Goal: Task Accomplishment & Management: Use online tool/utility

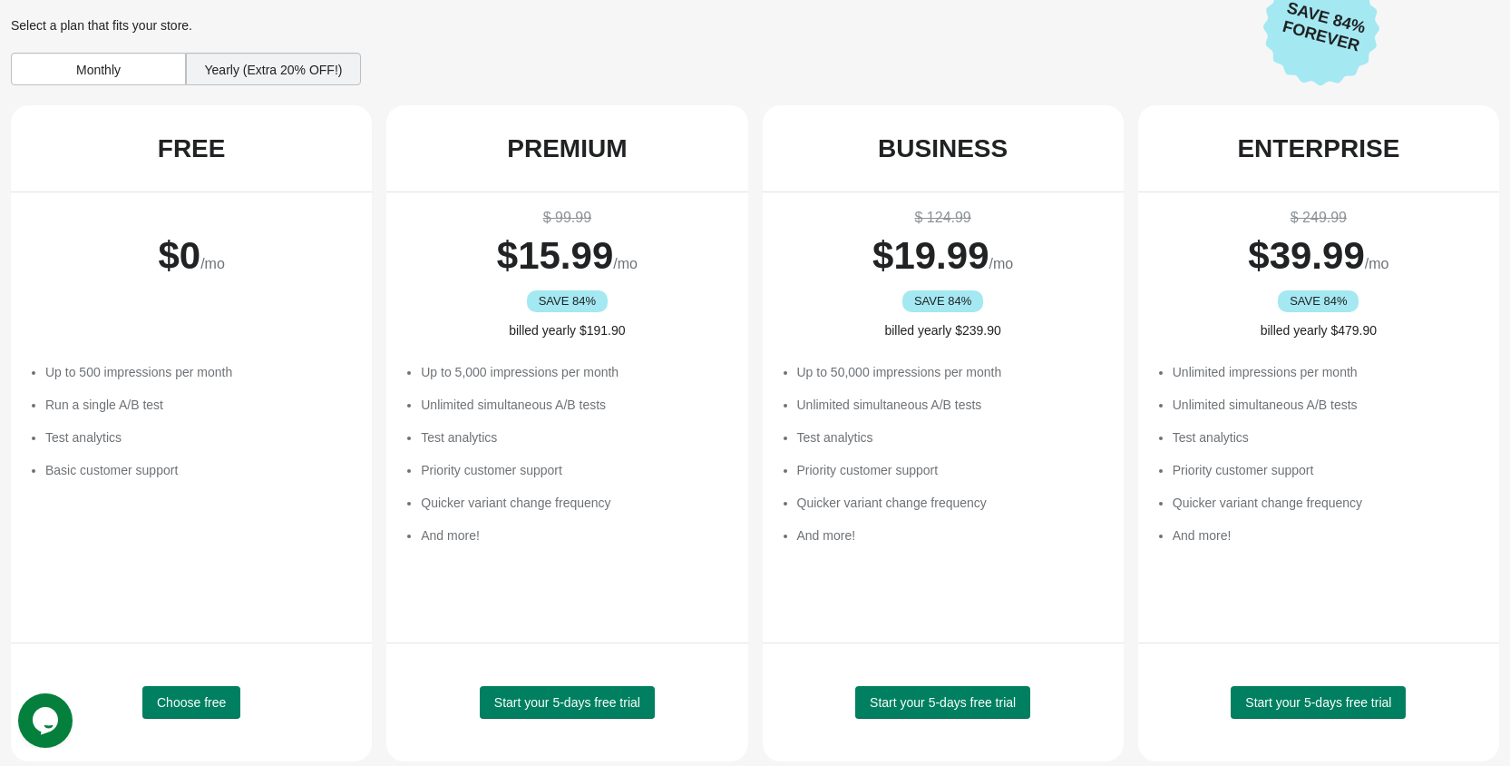
scroll to position [63, 0]
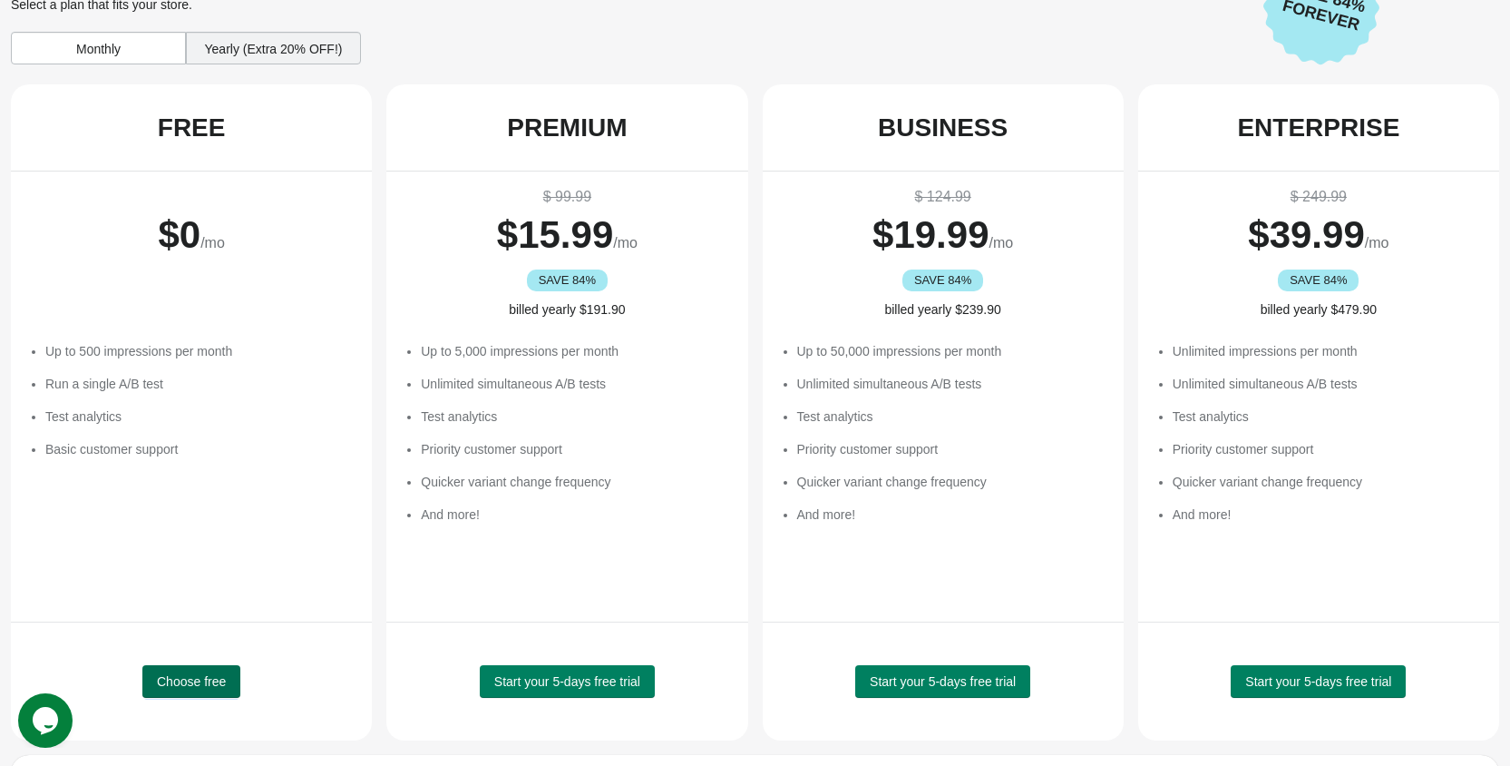
click at [185, 670] on button "Choose free" at bounding box center [191, 681] width 98 height 33
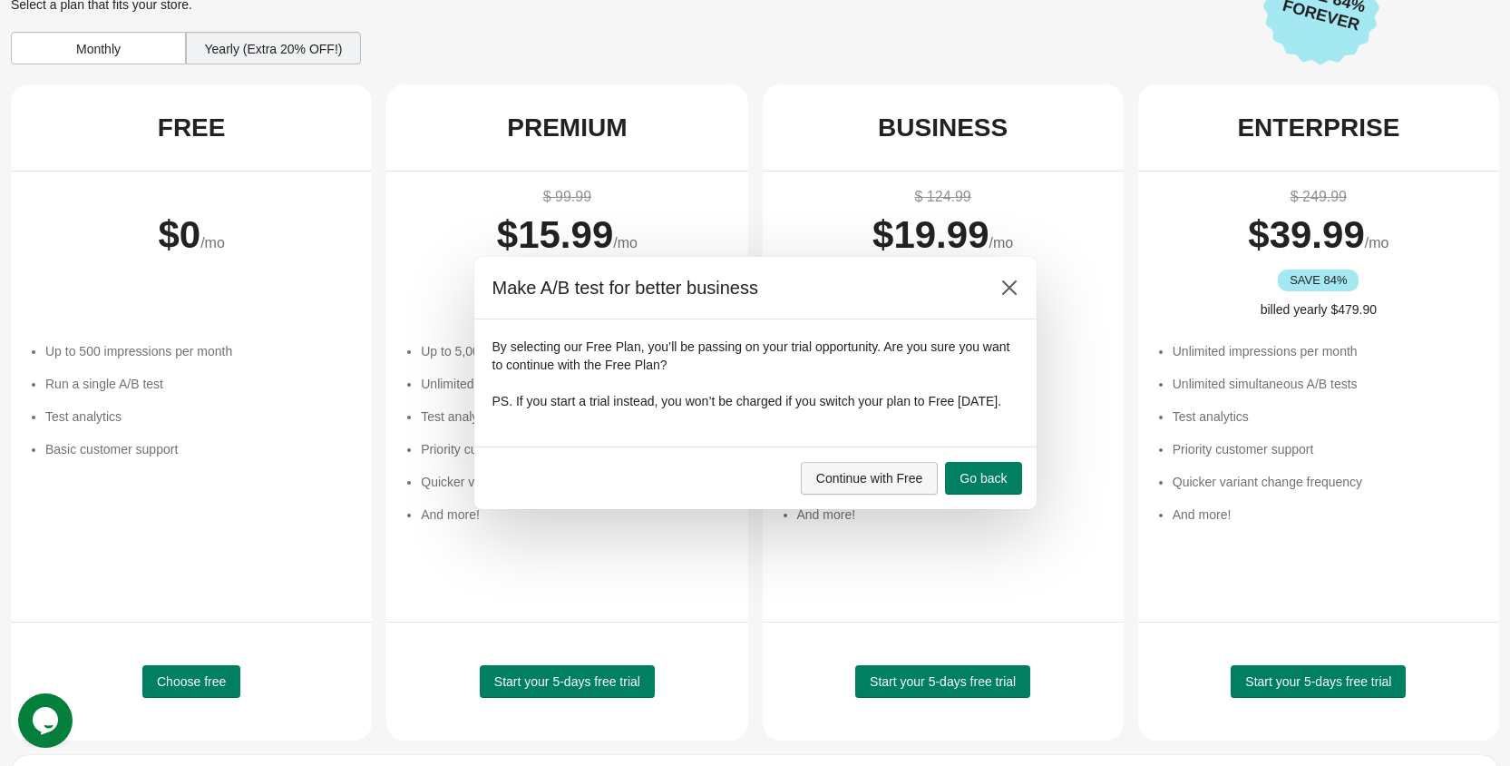
click at [876, 485] on span "Continue with Free" at bounding box center [869, 478] width 107 height 15
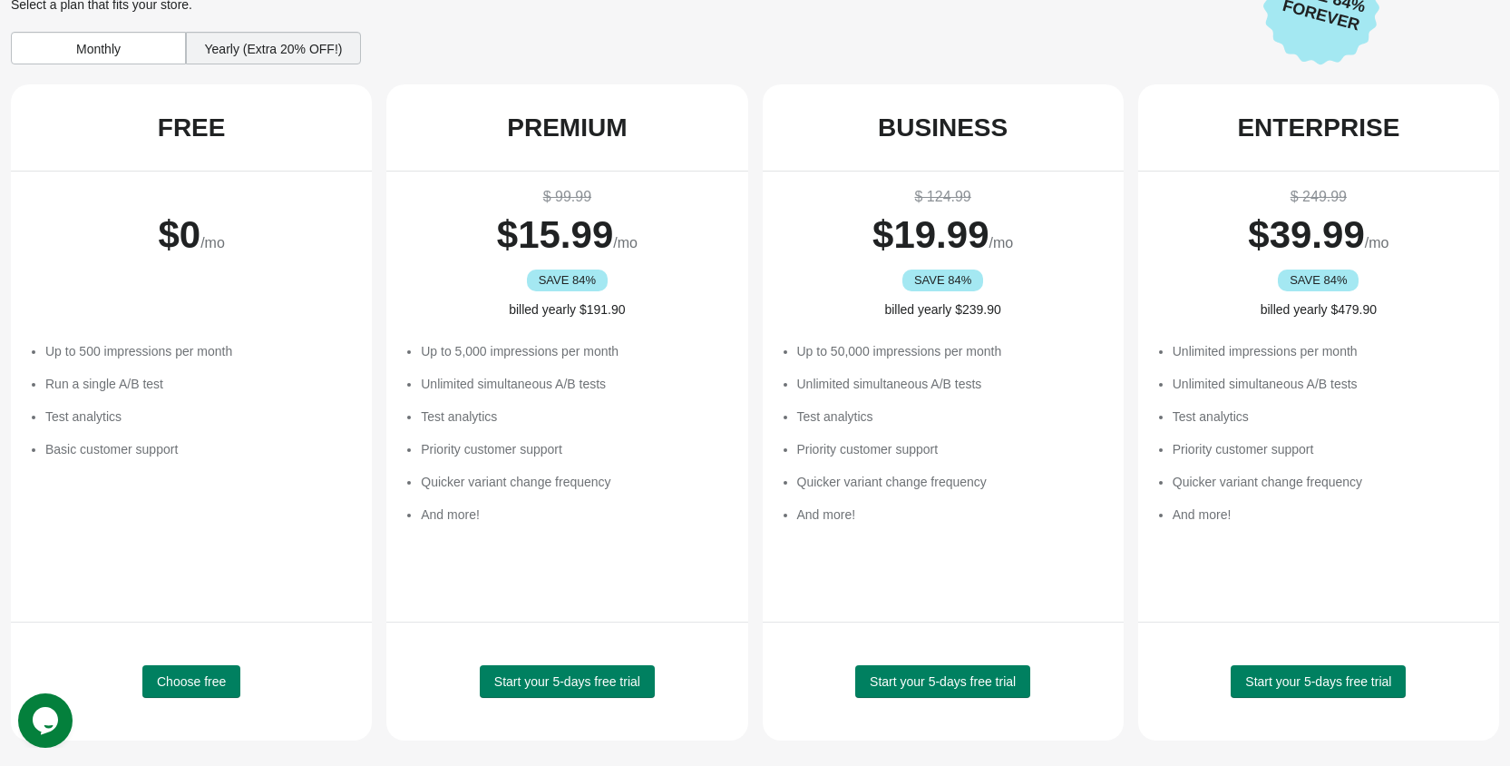
scroll to position [0, 0]
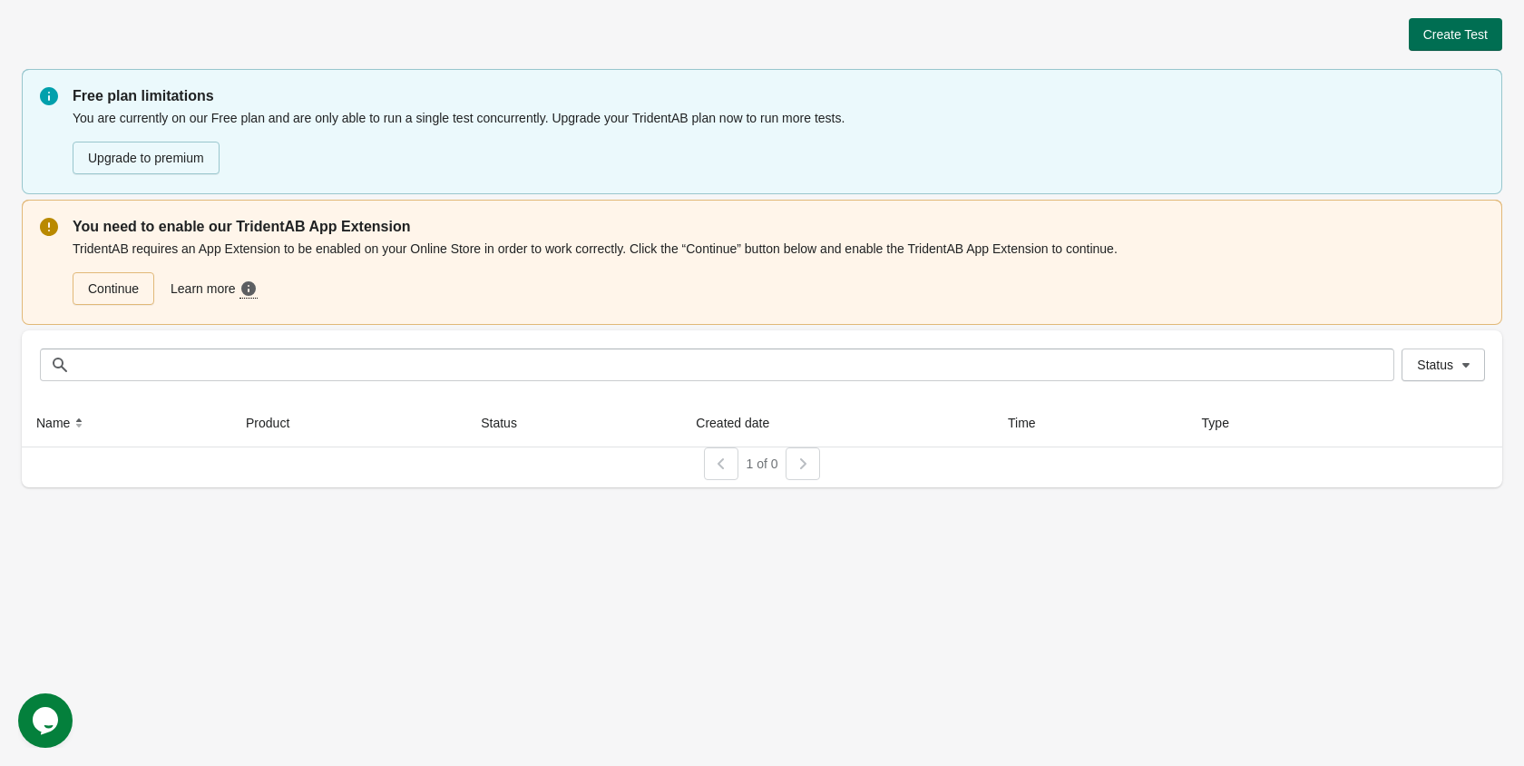
click at [1458, 34] on span "Create Test" at bounding box center [1455, 34] width 64 height 15
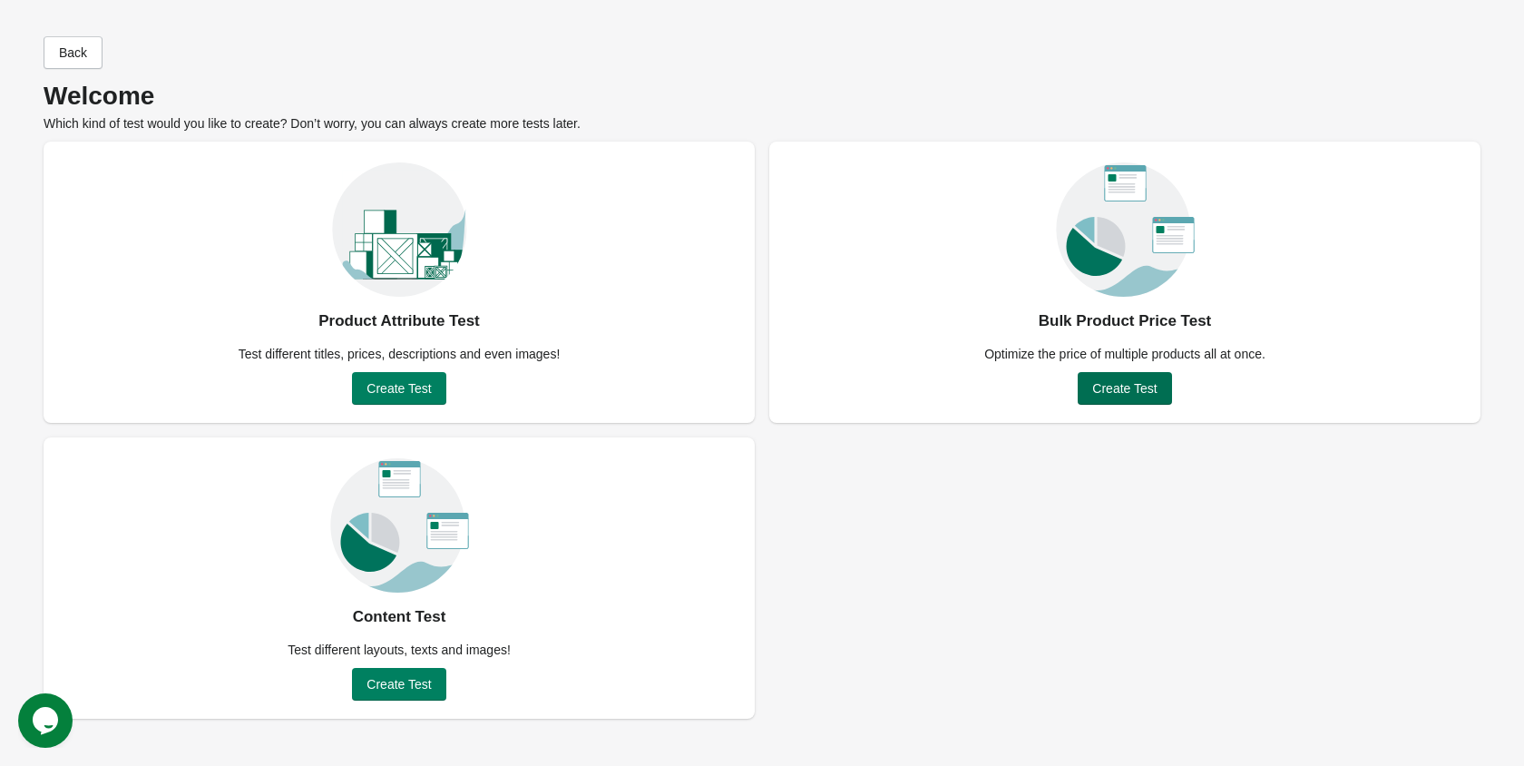
click at [1126, 382] on span "Create Test" at bounding box center [1124, 388] width 64 height 15
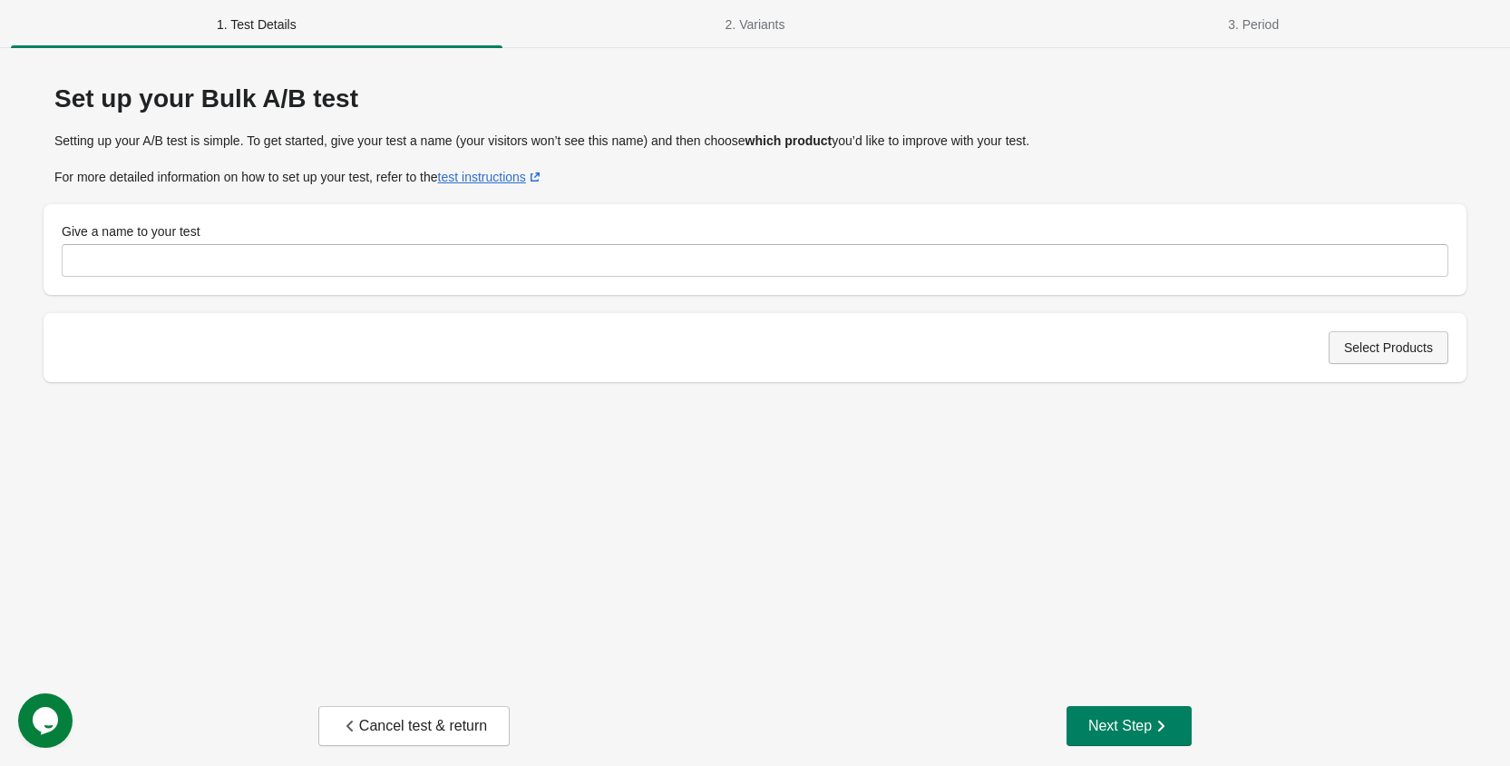
click at [1375, 351] on span "Select Products" at bounding box center [1388, 347] width 89 height 15
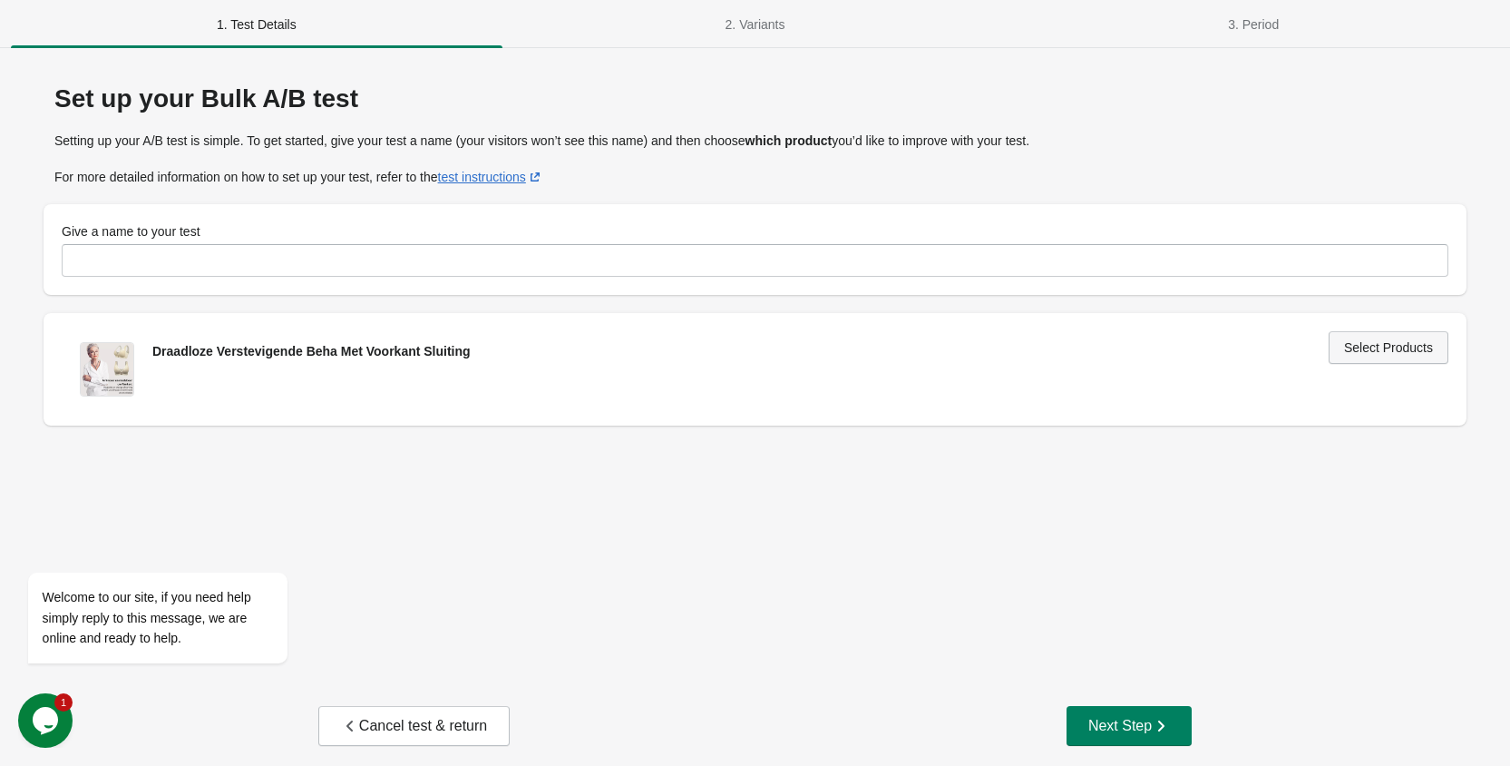
click at [1398, 353] on span "Select Products" at bounding box center [1388, 347] width 89 height 15
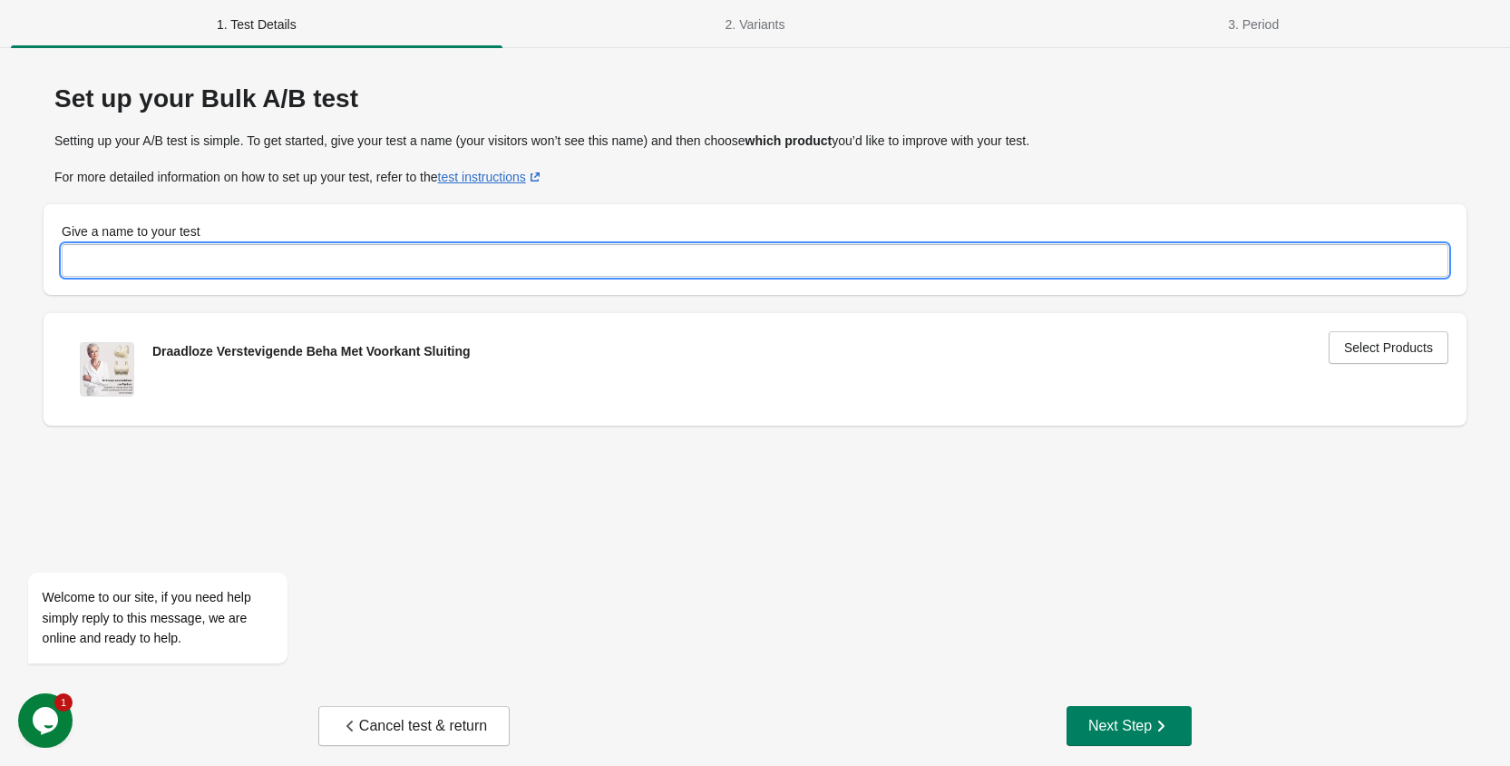
click at [373, 269] on input "Give a name to your test" at bounding box center [755, 260] width 1387 height 33
type input "****"
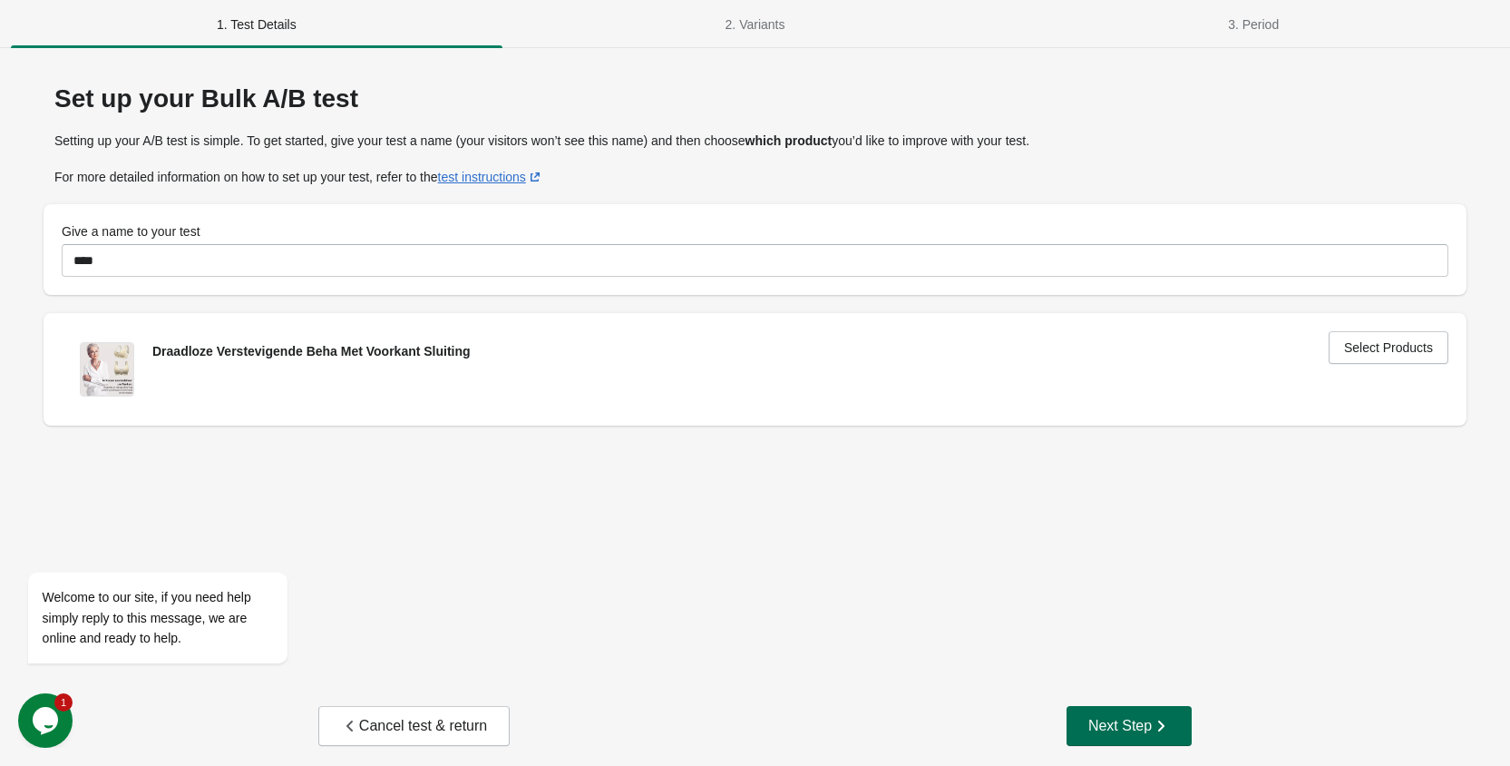
click at [1146, 708] on button "Next Step" at bounding box center [1129, 726] width 125 height 40
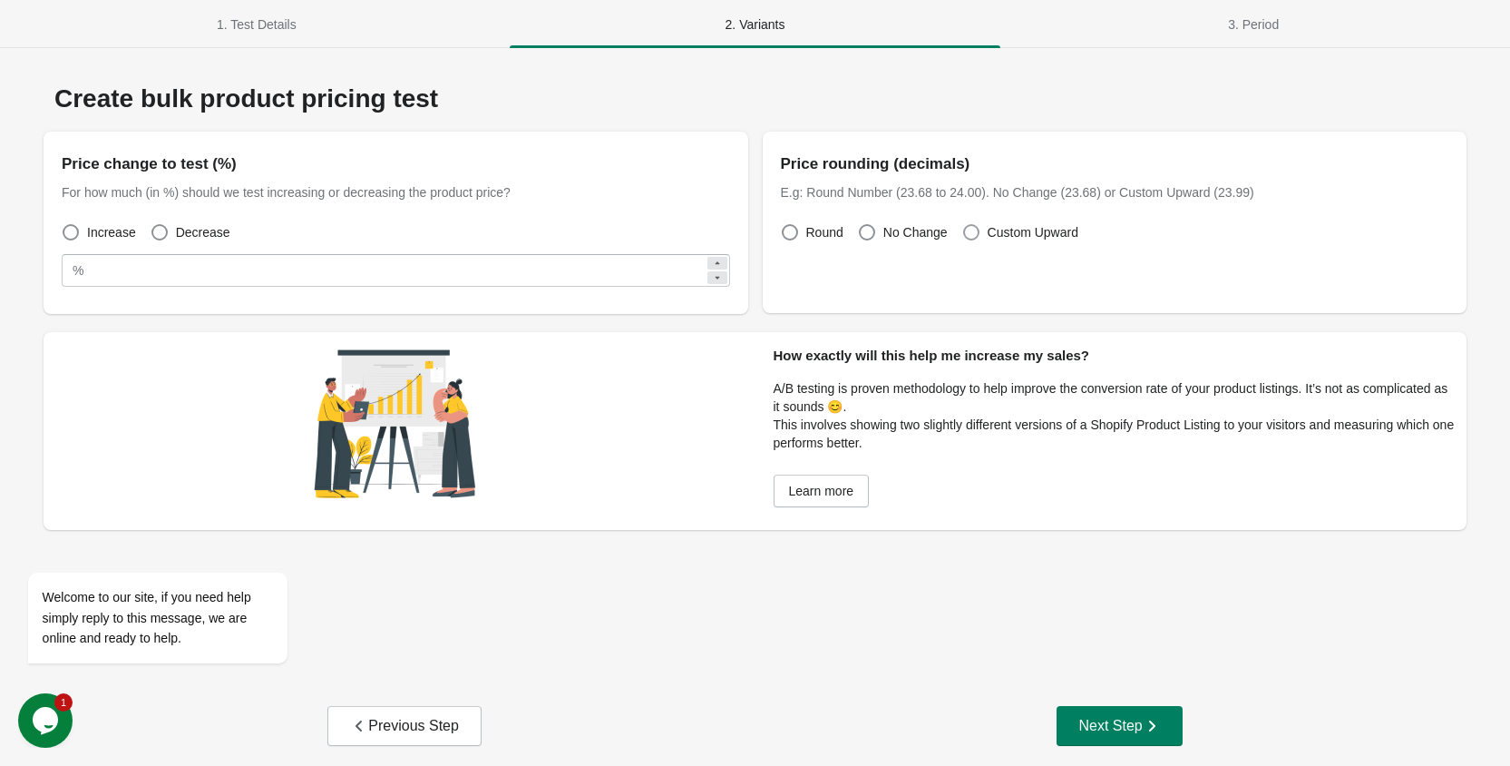
click at [997, 229] on span "Custom Upward" at bounding box center [1033, 232] width 91 height 18
click at [853, 233] on div "Round No Change Custom Upward" at bounding box center [1115, 256] width 668 height 75
click at [867, 234] on span at bounding box center [867, 232] width 16 height 16
click at [794, 225] on span at bounding box center [790, 232] width 16 height 16
click at [971, 230] on span at bounding box center [971, 232] width 16 height 16
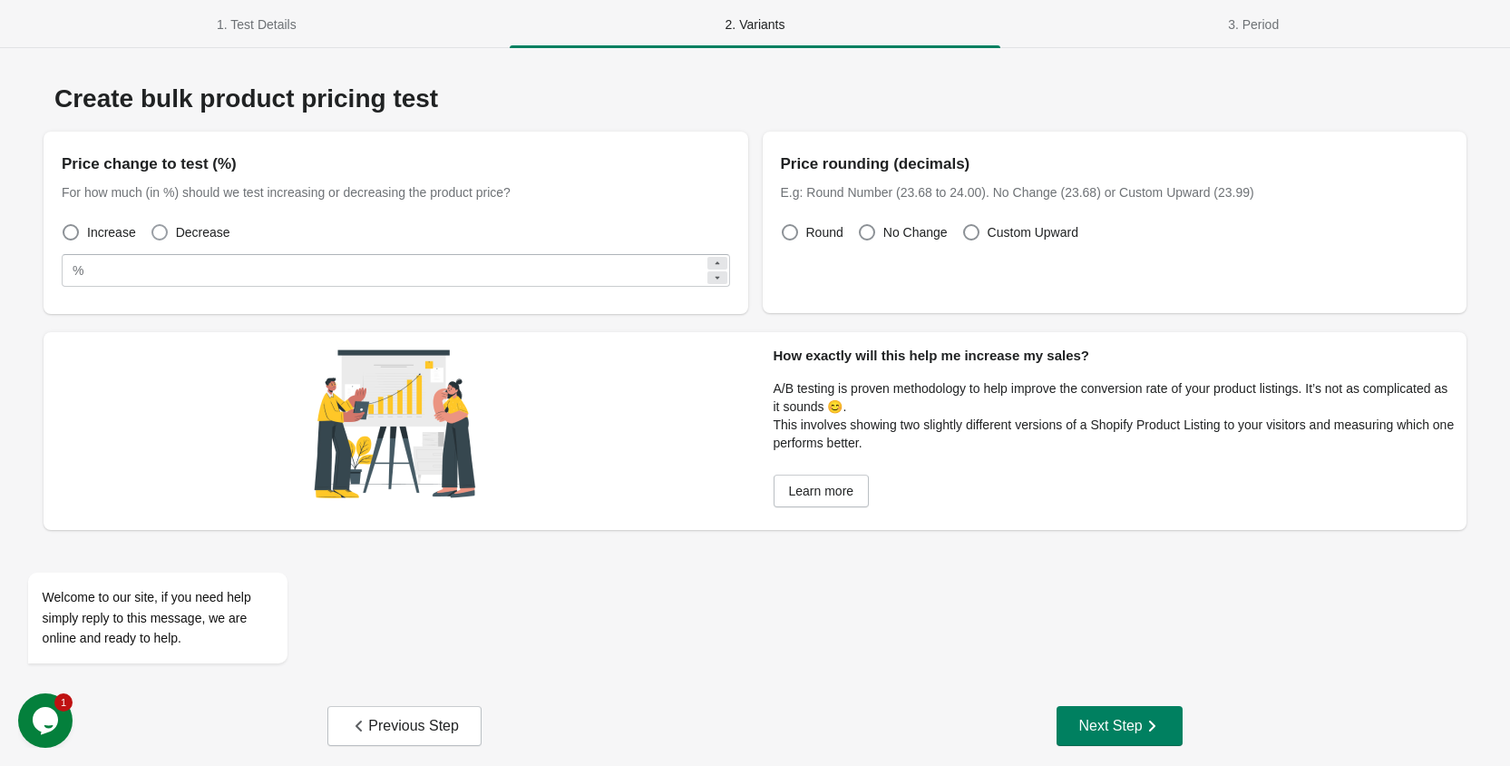
click at [151, 232] on span at bounding box center [159, 232] width 16 height 16
click at [717, 266] on icon at bounding box center [717, 263] width 11 height 11
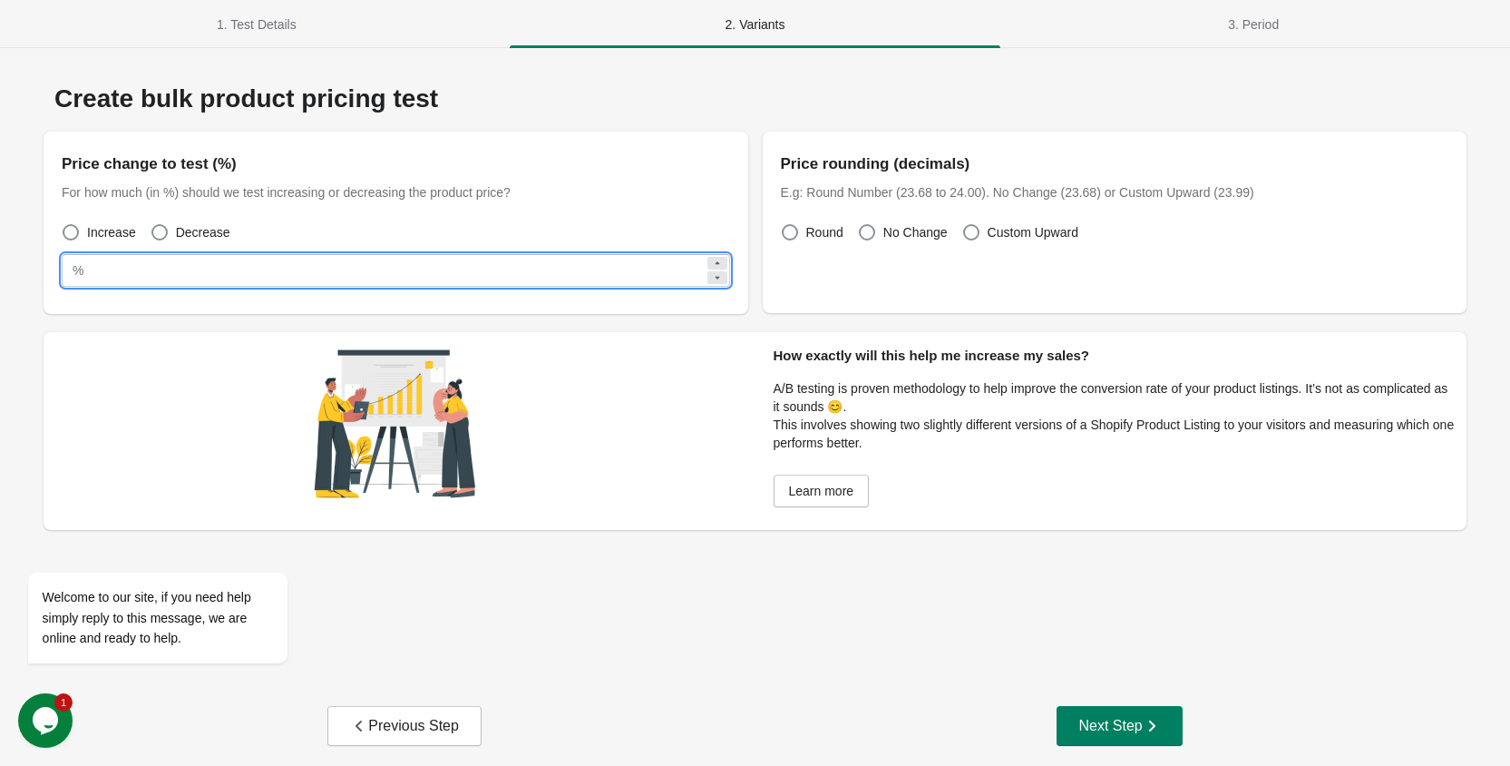
click at [718, 277] on icon at bounding box center [717, 278] width 5 height 3
type input "*"
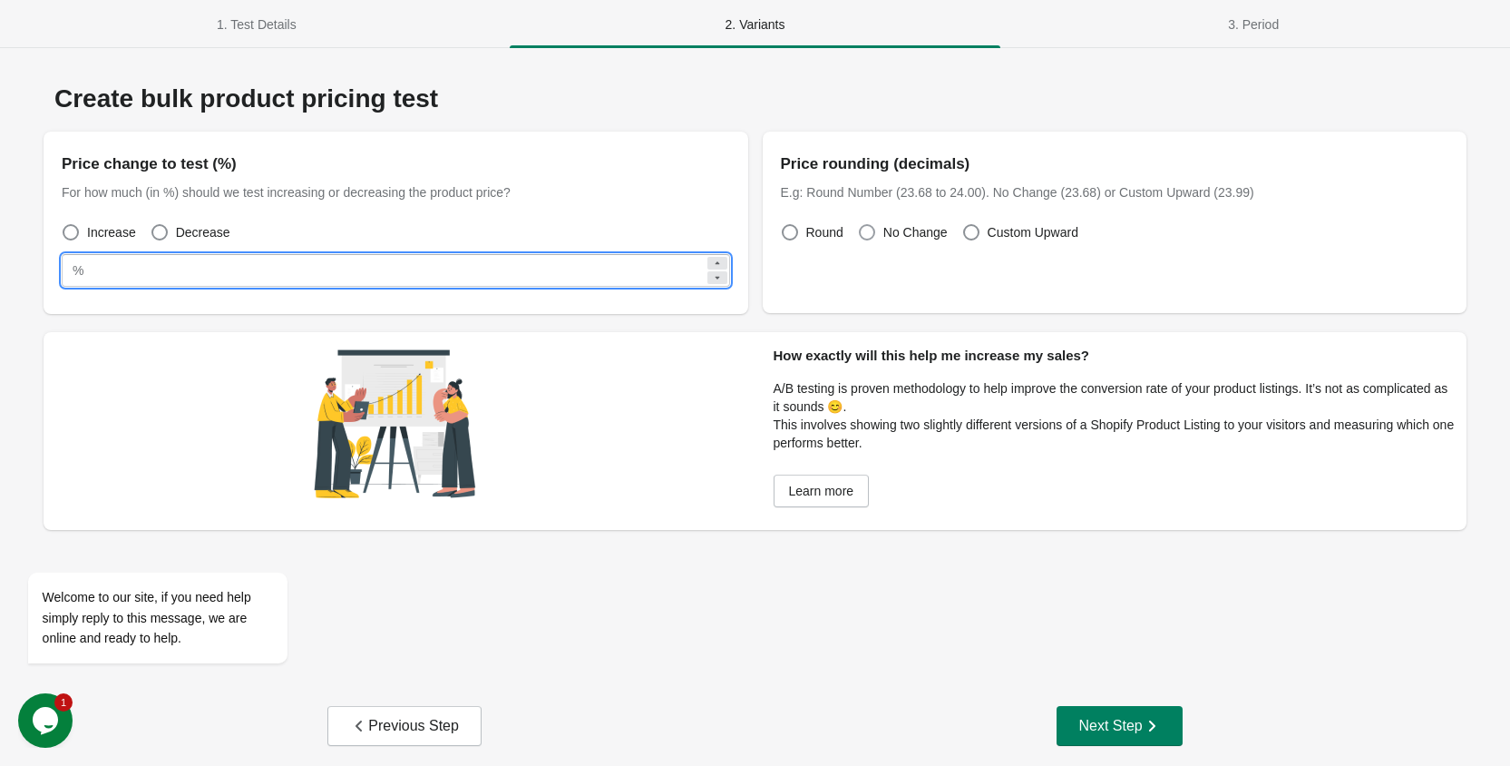
click at [908, 228] on span "No Change" at bounding box center [915, 232] width 64 height 18
click at [989, 232] on span "Custom Upward" at bounding box center [1033, 232] width 91 height 18
click at [913, 230] on span "No Change" at bounding box center [915, 232] width 64 height 18
click at [826, 229] on span "Round" at bounding box center [824, 232] width 37 height 18
click at [327, 263] on input "*" at bounding box center [397, 270] width 613 height 33
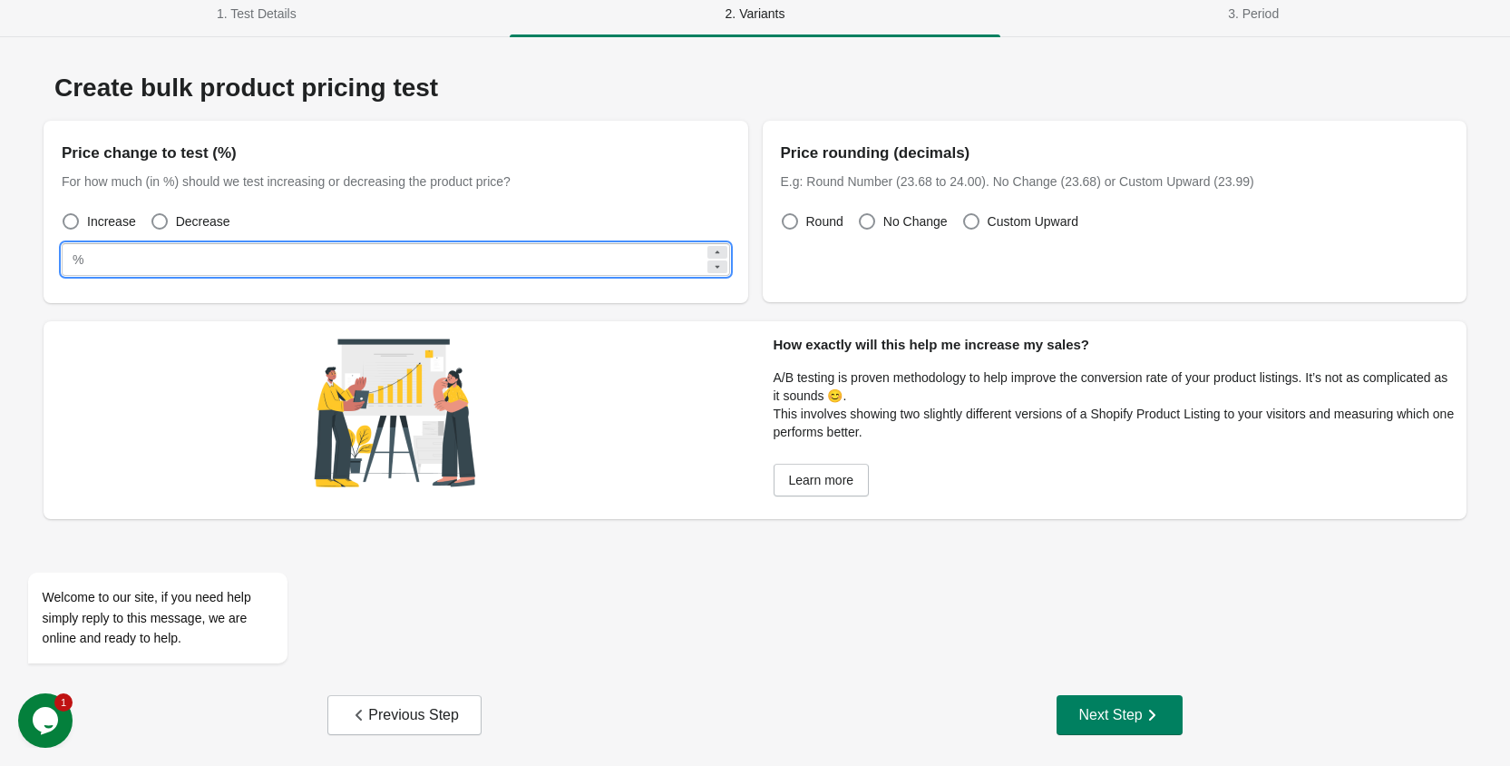
scroll to position [15, 0]
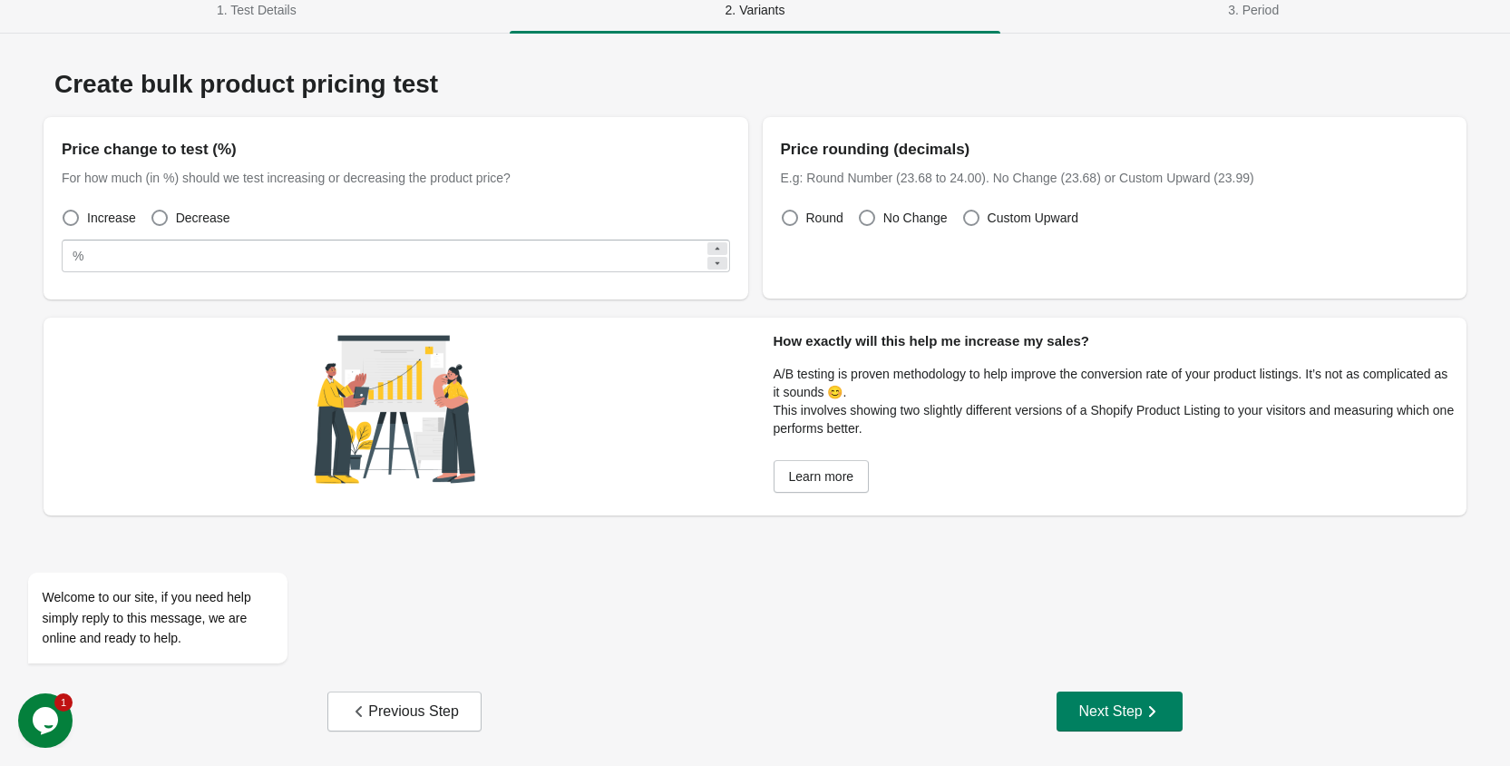
click at [980, 136] on div "Price rounding (decimals)" at bounding box center [1115, 149] width 668 height 29
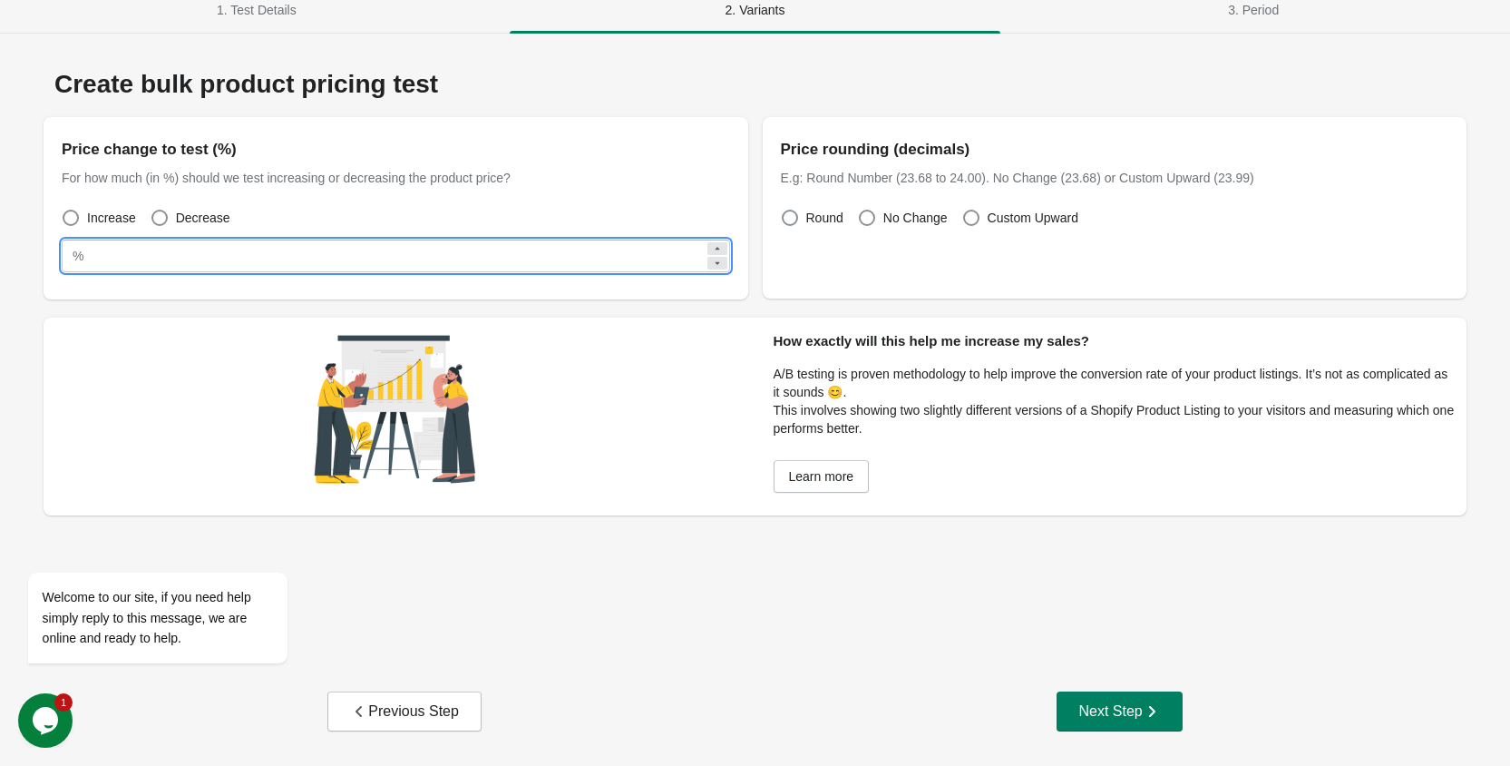
click at [192, 252] on input "*" at bounding box center [397, 255] width 613 height 33
type input "**"
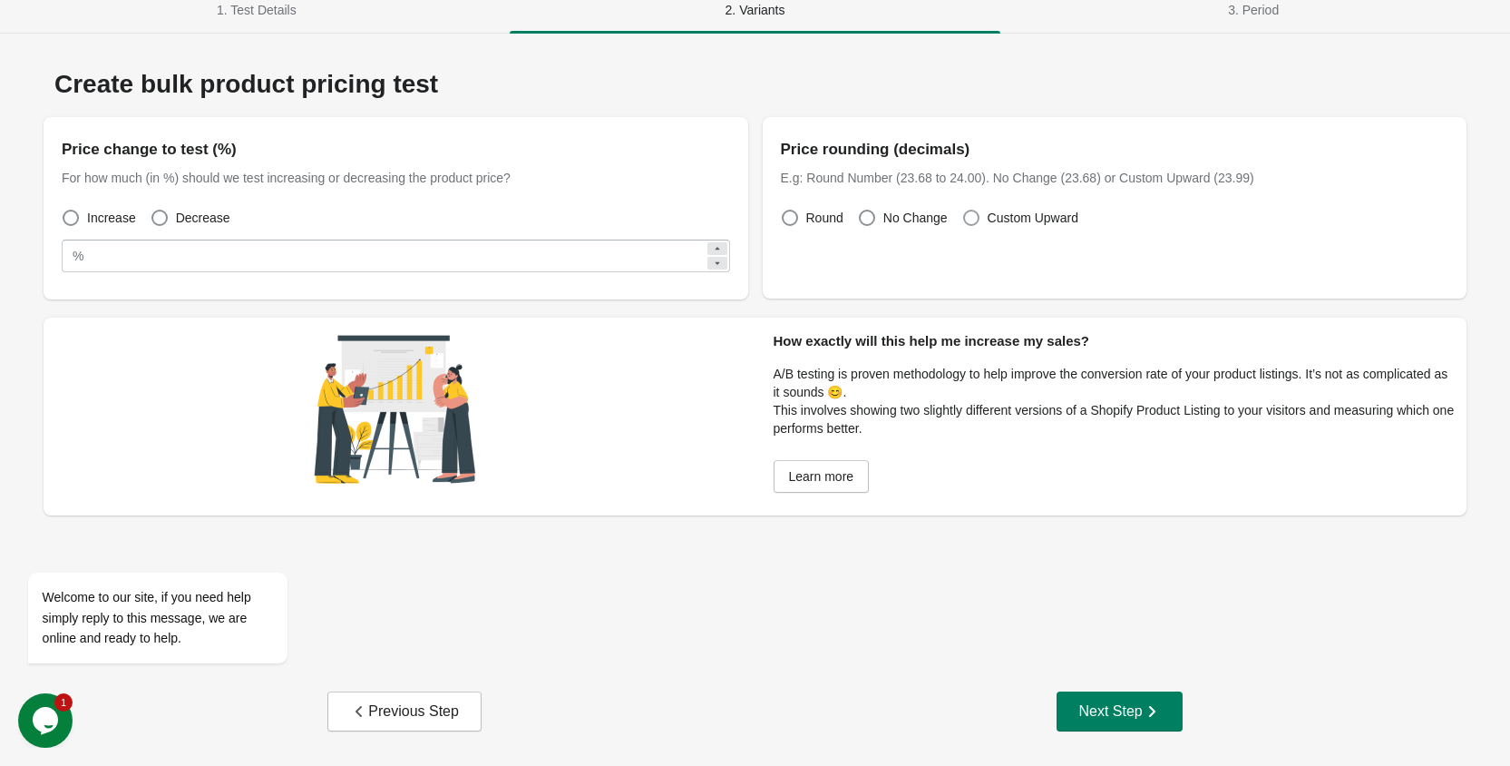
click at [971, 225] on span at bounding box center [971, 218] width 16 height 16
click at [1126, 723] on button "Next Step" at bounding box center [1119, 711] width 125 height 40
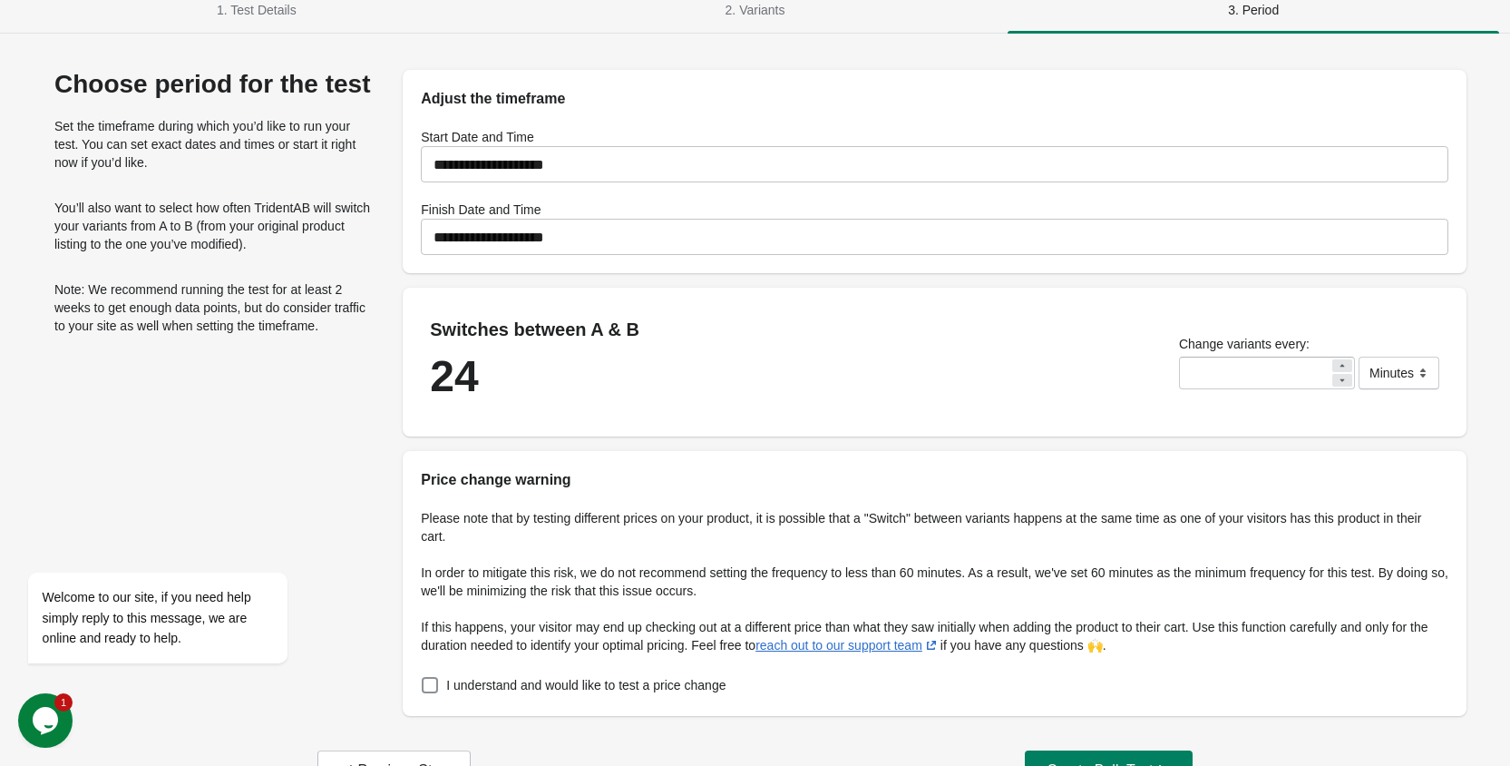
scroll to position [73, 0]
